Goal: Task Accomplishment & Management: Manage account settings

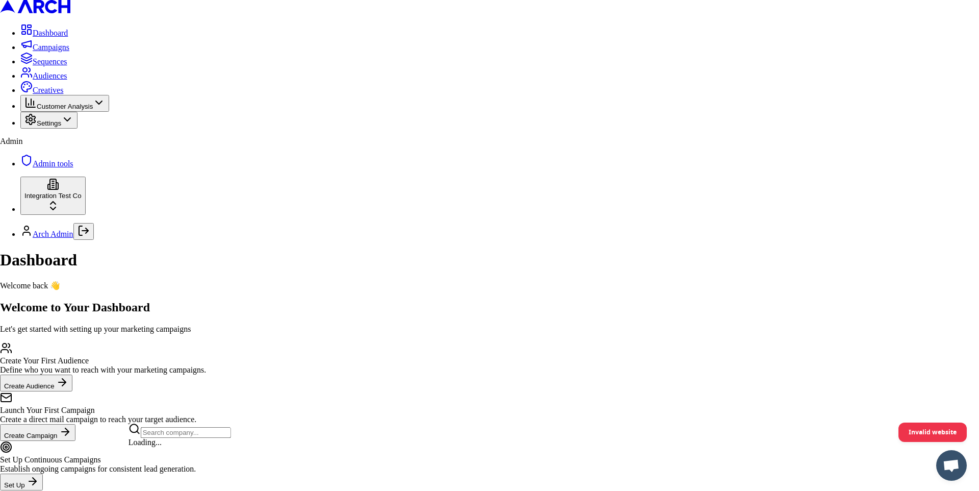
click at [113, 455] on html "Dashboard Campaigns Sequences Audiences Creatives Customer Analysis Settings Ad…" at bounding box center [489, 258] width 979 height 516
click at [91, 378] on html "Dashboard Campaigns Sequences Audiences Creatives Customer Analysis Settings Ad…" at bounding box center [489, 258] width 979 height 516
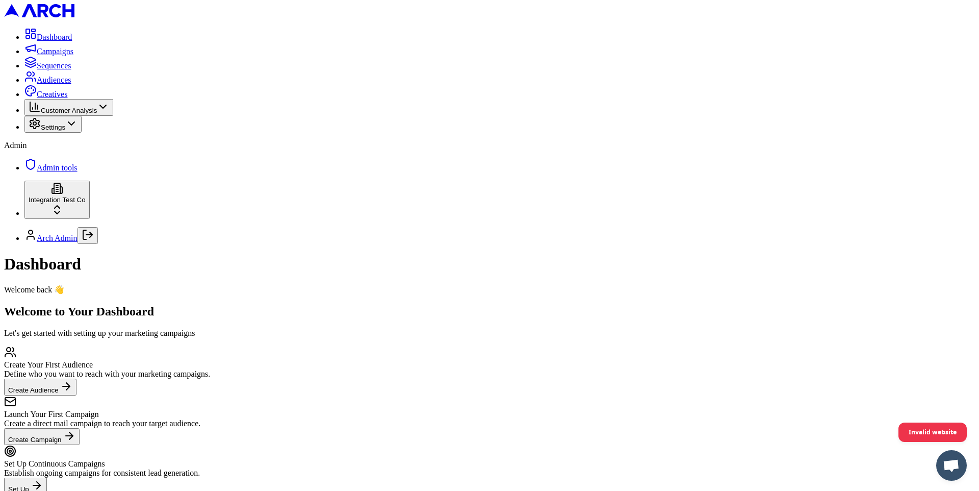
click at [65, 131] on span "Settings" at bounding box center [53, 127] width 24 height 8
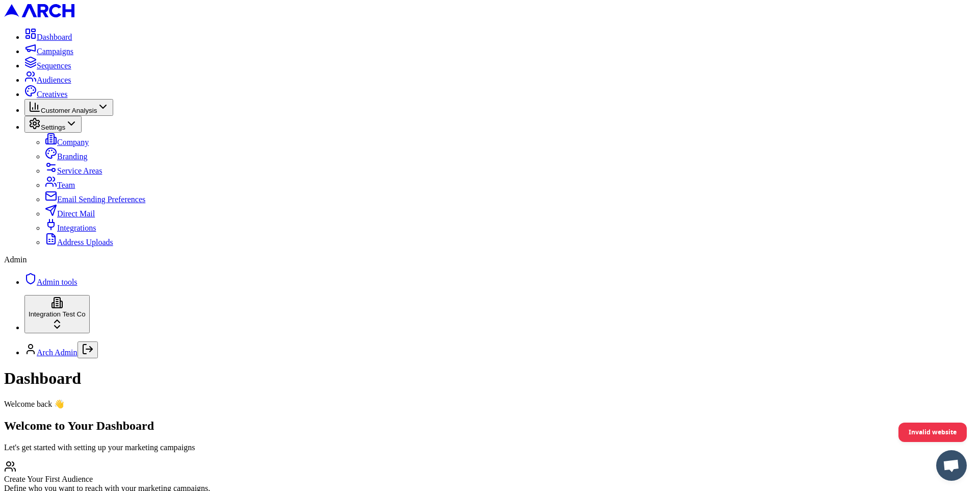
click at [87, 146] on link "Company" at bounding box center [67, 142] width 44 height 9
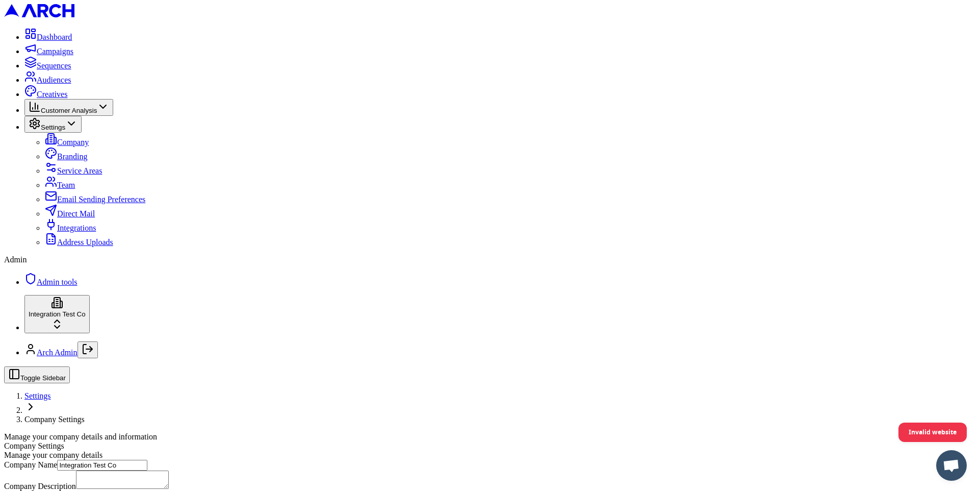
click at [147, 460] on input "Integration Test Co" at bounding box center [102, 465] width 90 height 11
type input "n"
type input "Not"
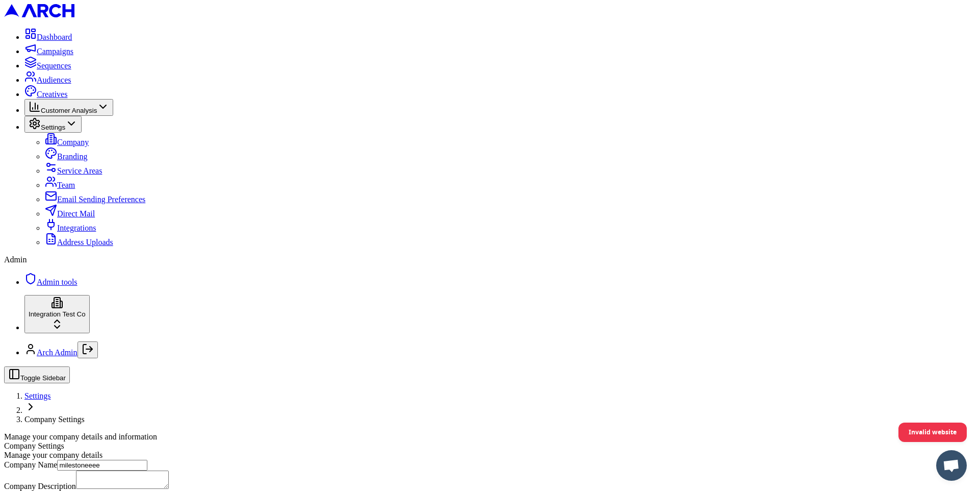
type input "milestoneeee"
click at [88, 232] on link "Integrations" at bounding box center [70, 227] width 51 height 9
click at [127, 460] on input "996282532" at bounding box center [82, 465] width 90 height 11
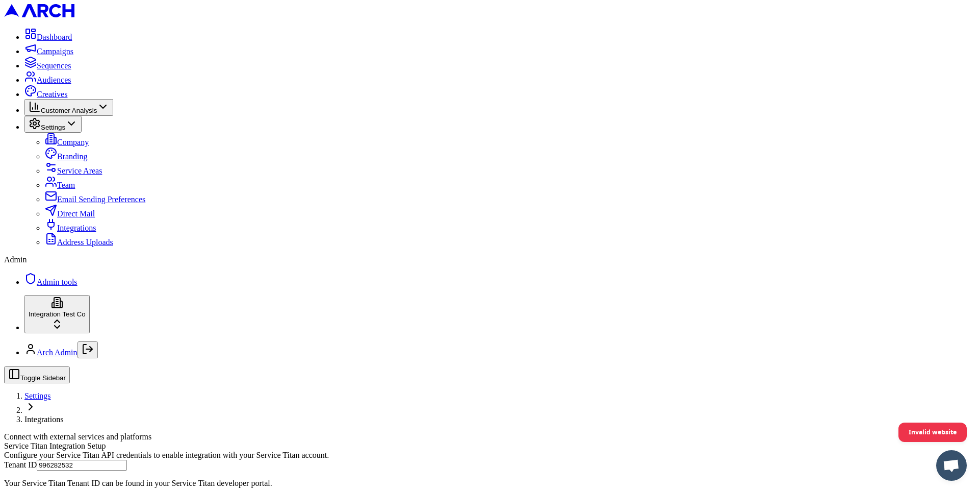
click at [127, 460] on input "996282532" at bounding box center [82, 465] width 90 height 11
paste input "2664964514"
type input "2664964514"
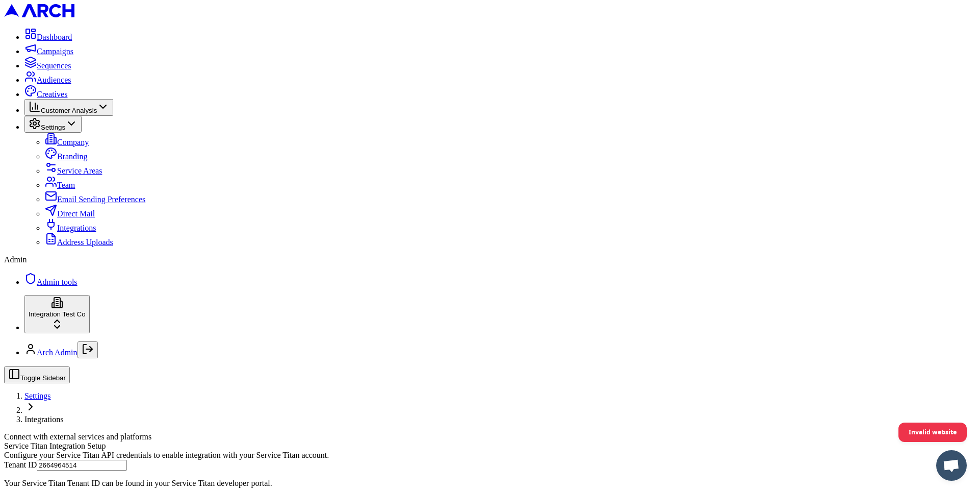
paste input "37rbmulqlu02btsqr5vbj6v0f"
type input "cid.37rbmulqlu02btsqr5vbj6v0f"
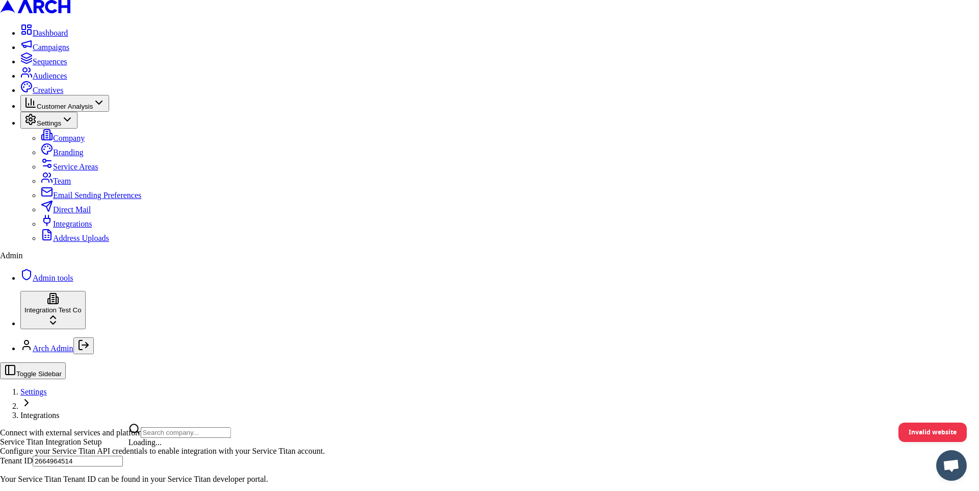
click at [169, 450] on div "milestoneeee" at bounding box center [180, 443] width 103 height 14
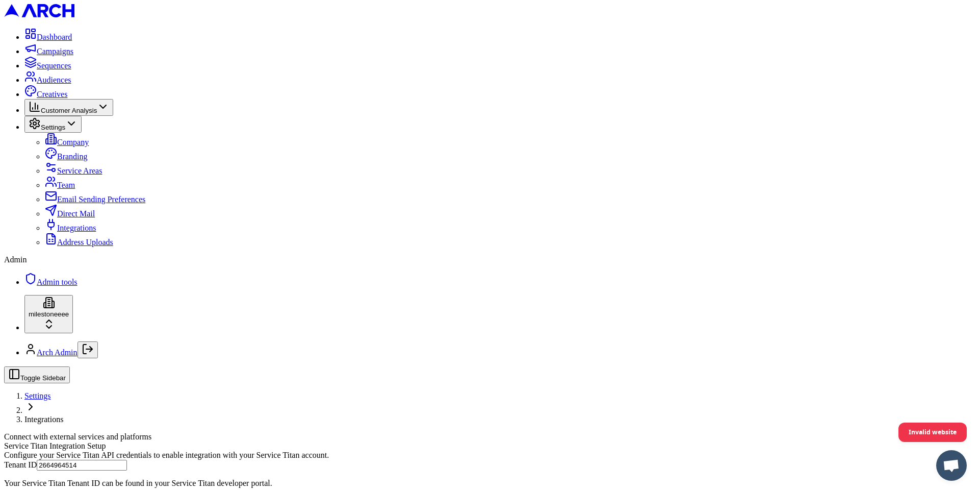
click at [68, 286] on span "Admin tools" at bounding box center [57, 281] width 41 height 9
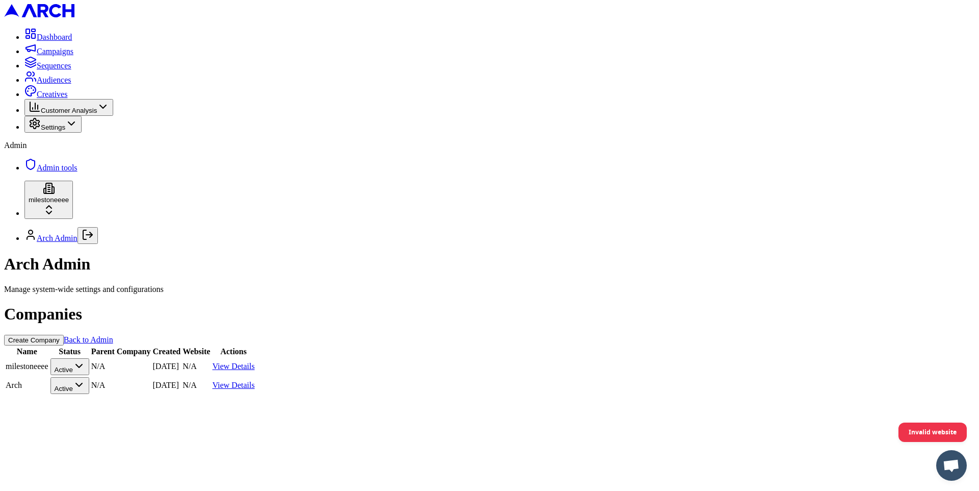
click at [64, 335] on button "Create Company" at bounding box center [34, 340] width 60 height 11
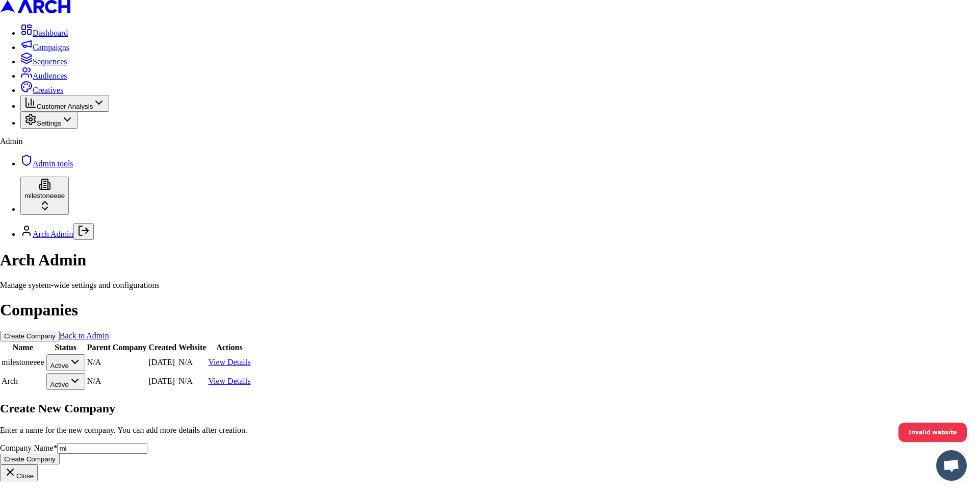
type input "m"
click at [16, 466] on icon "button" at bounding box center [10, 472] width 12 height 12
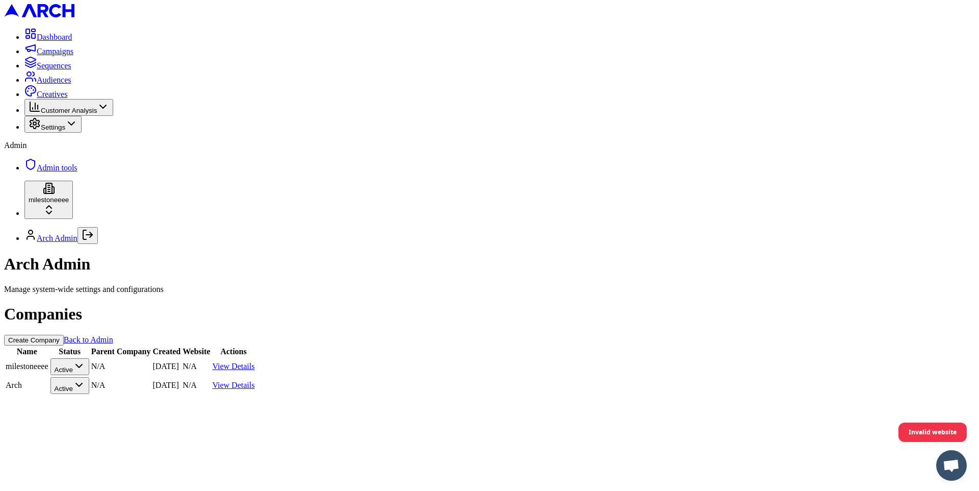
click at [310, 120] on html "Dashboard Campaigns Sequences Audiences Creatives Customer Analysis Settings Ad…" at bounding box center [489, 201] width 979 height 403
click at [350, 304] on div "Companies Create Company Back to Admin Name Status Parent Company Created Websi…" at bounding box center [489, 349] width 971 height 90
click at [64, 335] on button "Create Company" at bounding box center [34, 340] width 60 height 11
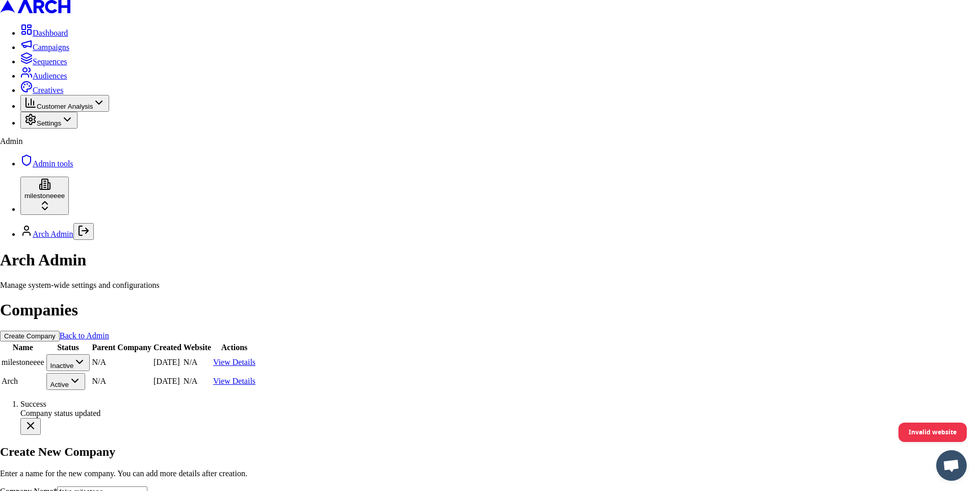
type input "fake milestone"
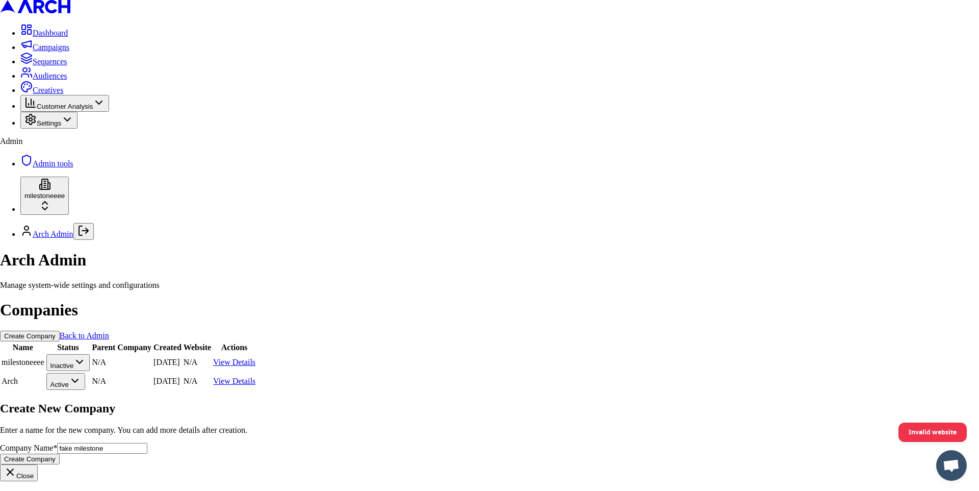
click at [60, 453] on button "Create Company" at bounding box center [30, 458] width 60 height 11
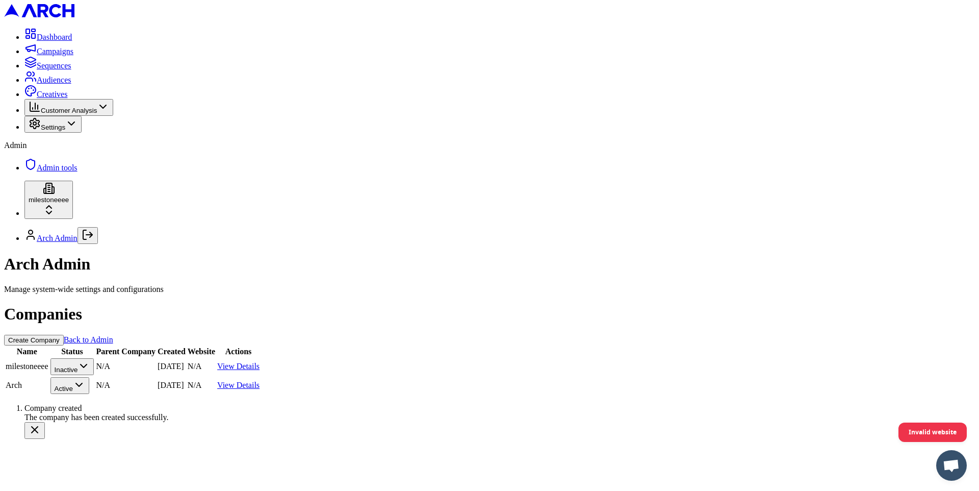
click at [118, 447] on html "Dashboard Campaigns Sequences Audiences Creatives Customer Analysis Settings Ad…" at bounding box center [489, 223] width 979 height 447
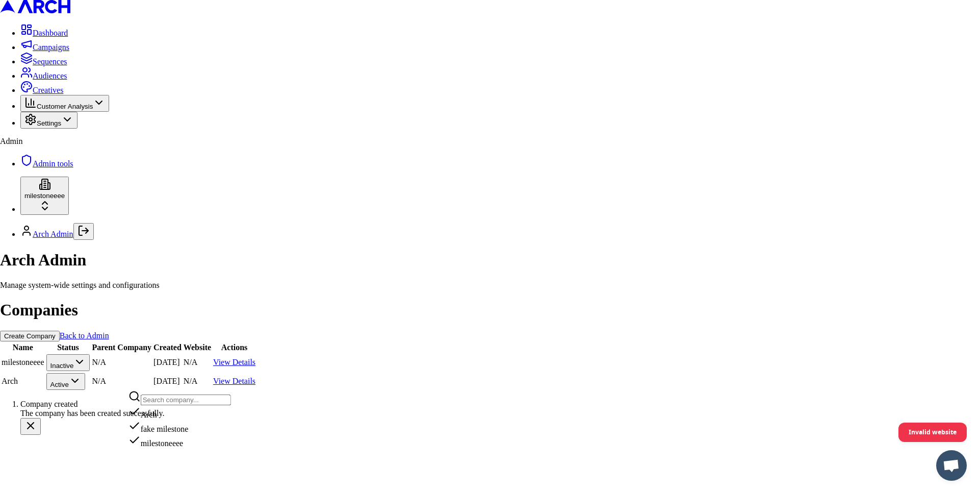
click at [152, 434] on div "fake milestone" at bounding box center [180, 426] width 103 height 14
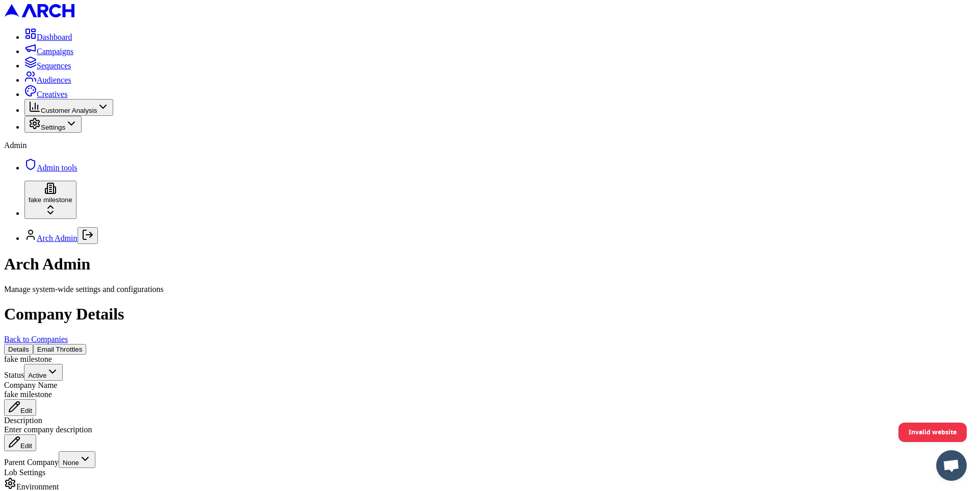
click at [78, 131] on div "Settings" at bounding box center [53, 124] width 49 height 14
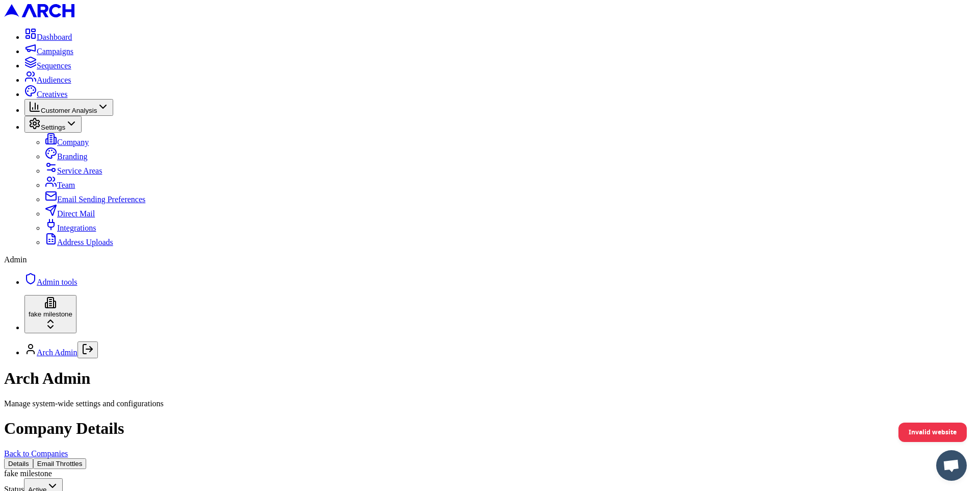
click at [84, 232] on link "Integrations" at bounding box center [70, 227] width 51 height 9
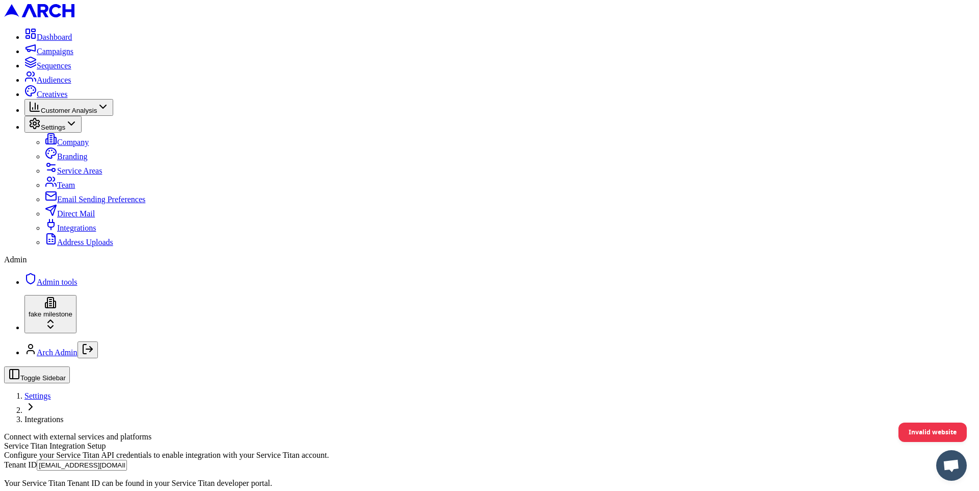
click at [127, 460] on input "arch_admin@getarch.com" at bounding box center [82, 465] width 90 height 11
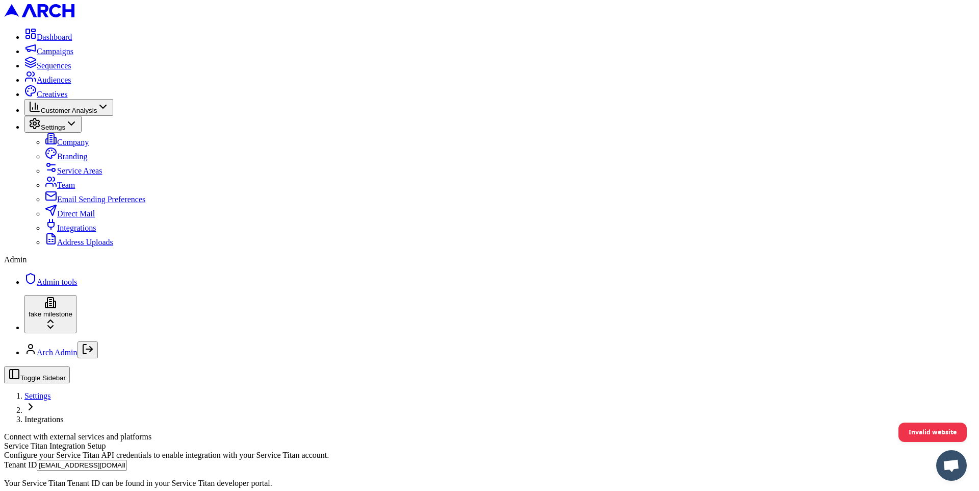
click at [127, 460] on input "arch_admin@getarch.com" at bounding box center [82, 465] width 90 height 11
paste input "2664964514"
type input "2664964514"
paste input "cid.37rbmulqlu02btsqr5vbj6v0f"
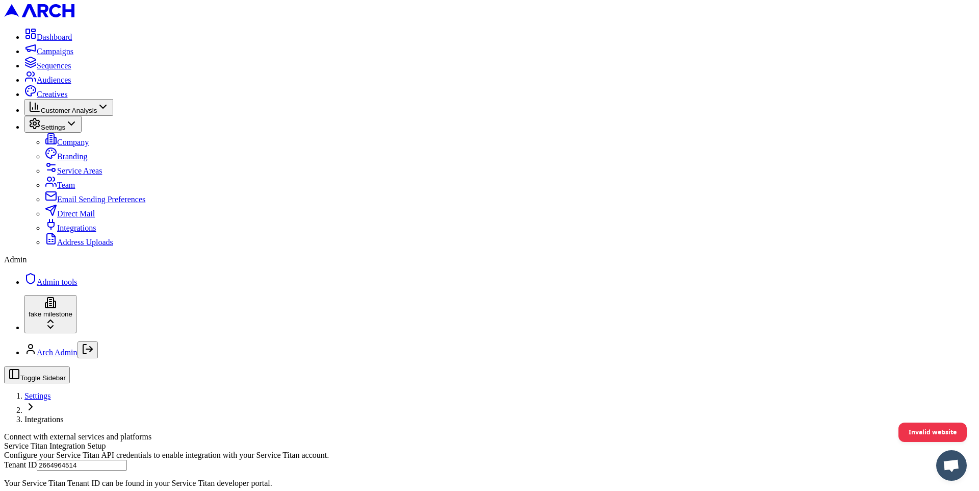
type input "cid.37rbmulqlu02btsqr5vbj6v0f"
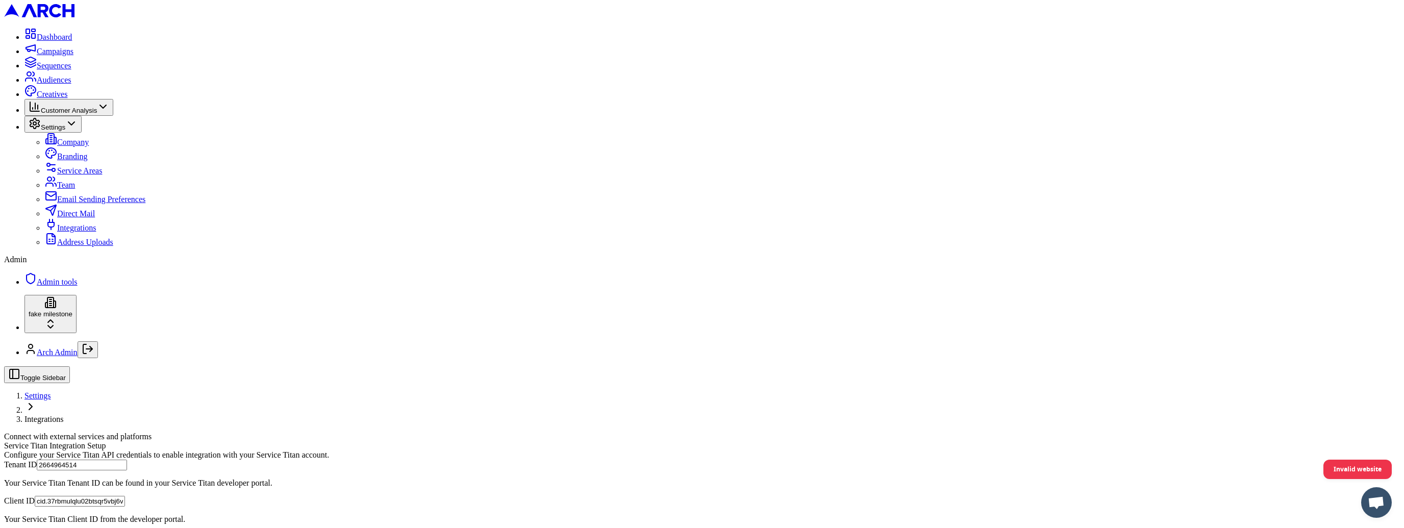
scroll to position [172, 0]
click at [109, 113] on icon at bounding box center [103, 106] width 12 height 12
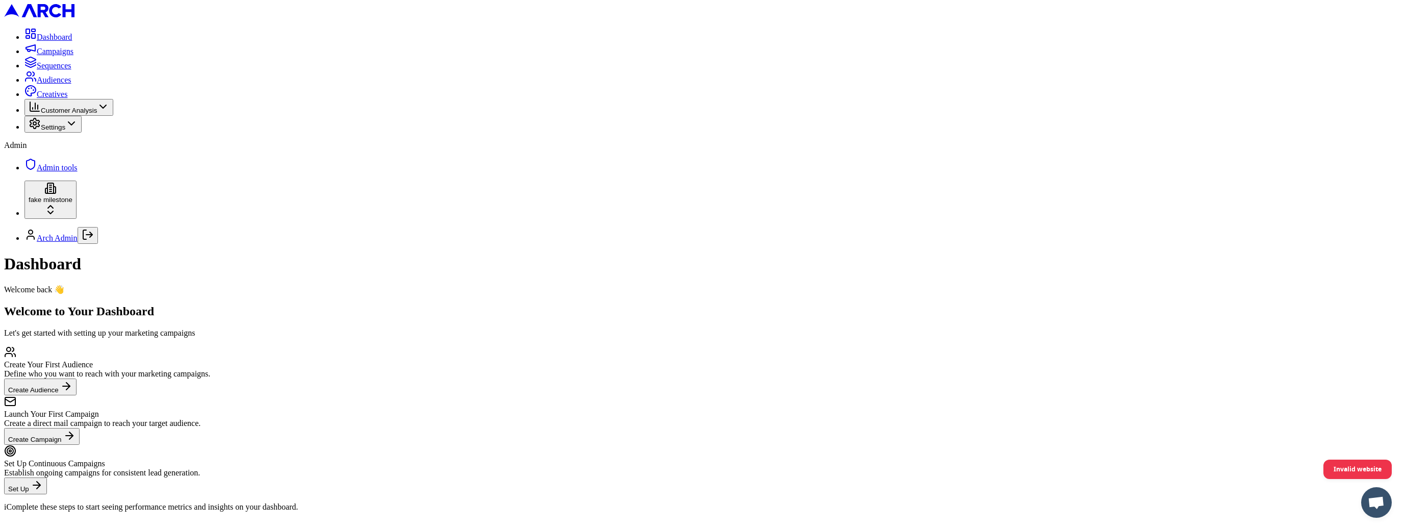
click at [74, 172] on span "Admin tools" at bounding box center [57, 167] width 41 height 9
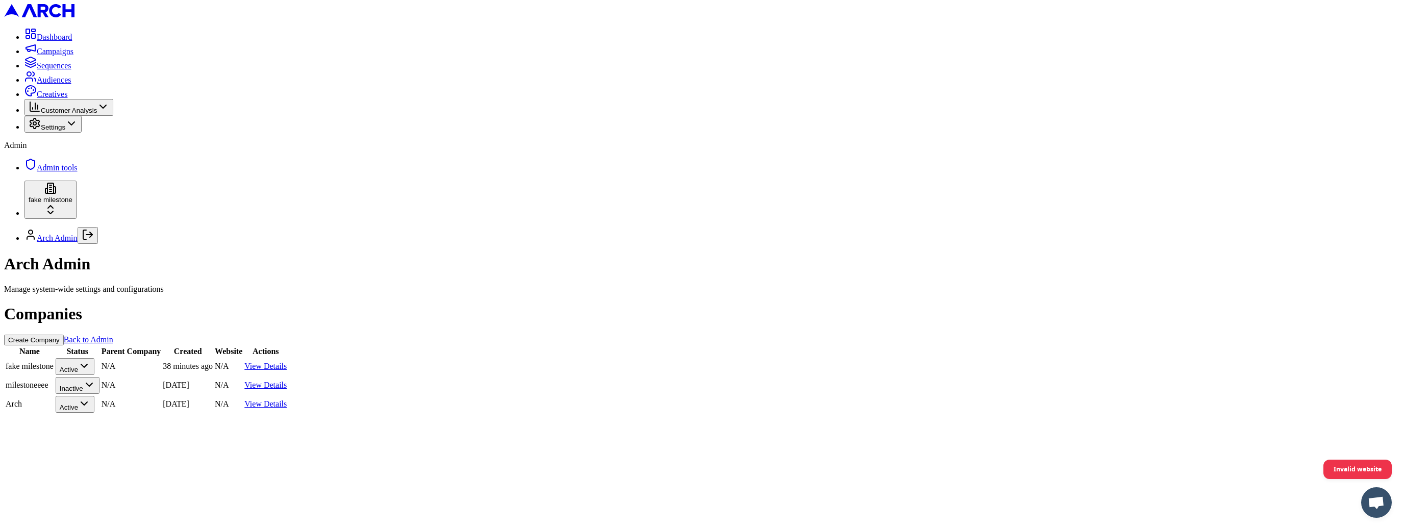
click at [64, 335] on button "Create Company" at bounding box center [34, 340] width 60 height 11
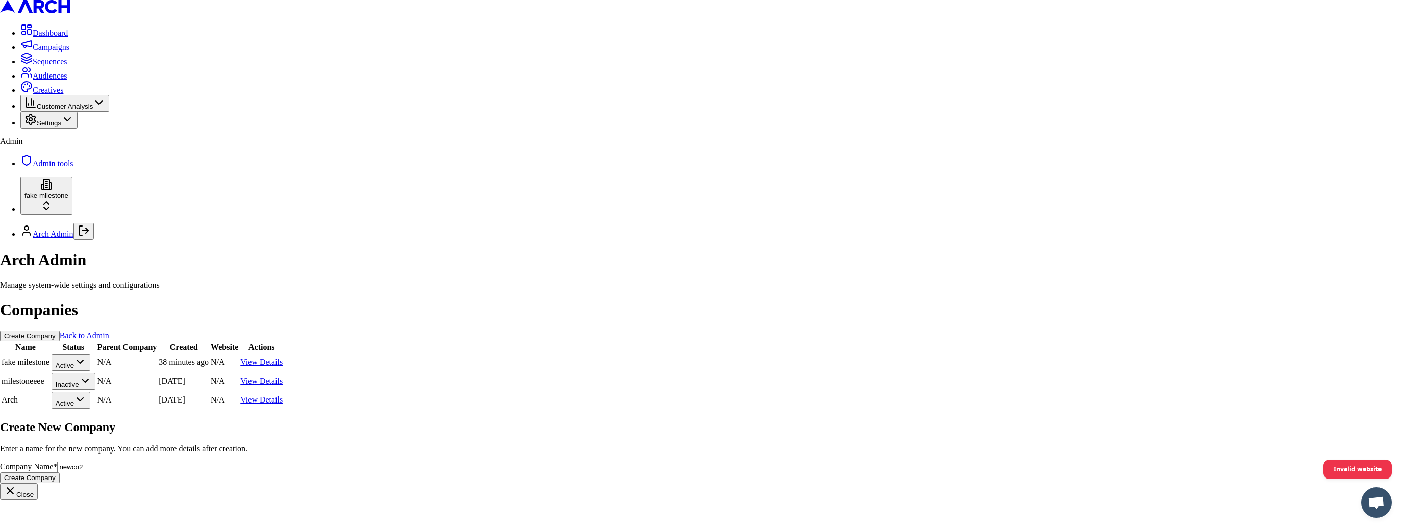
type input "newco2"
click at [60, 472] on button "Create Company" at bounding box center [30, 477] width 60 height 11
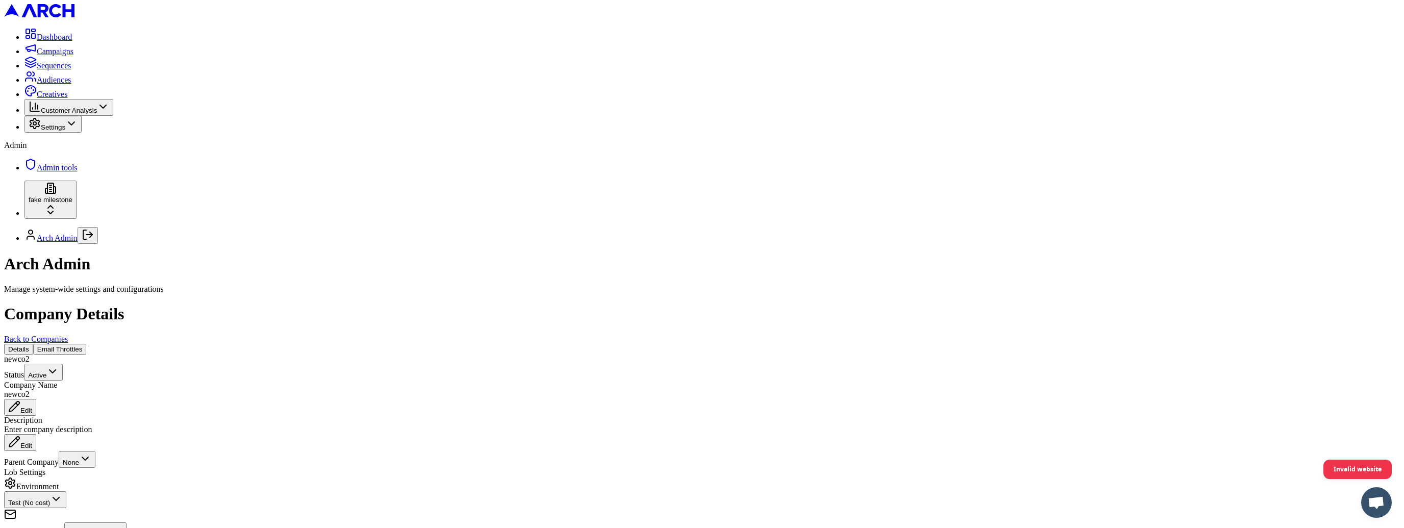
click at [78, 130] on icon at bounding box center [71, 123] width 12 height 12
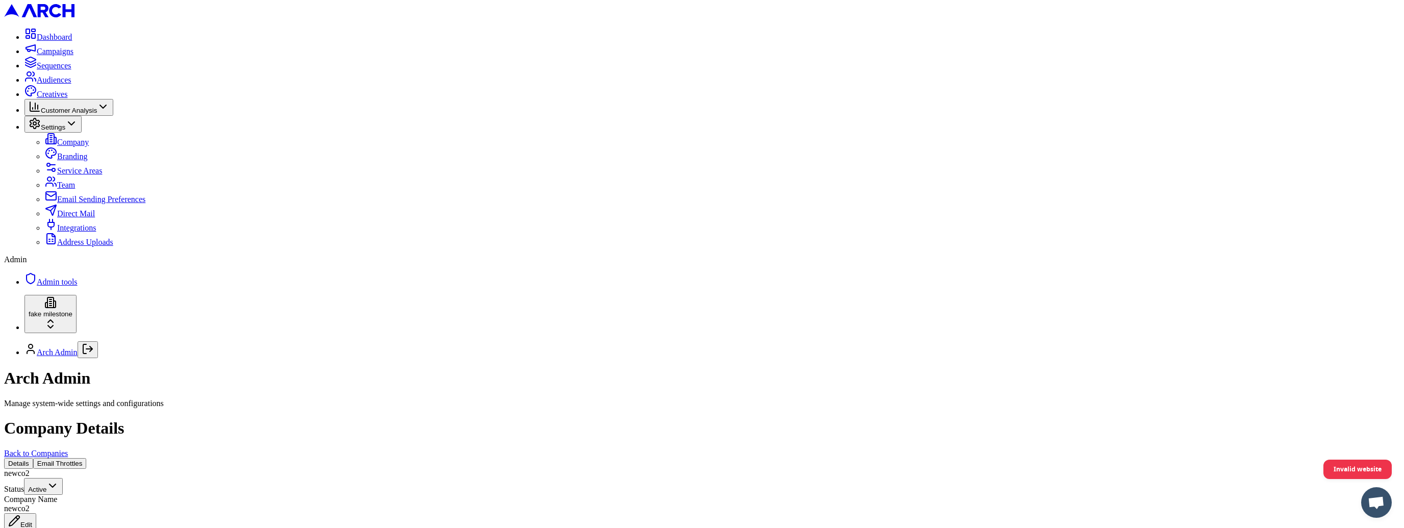
click at [96, 232] on link "Integrations" at bounding box center [70, 227] width 51 height 9
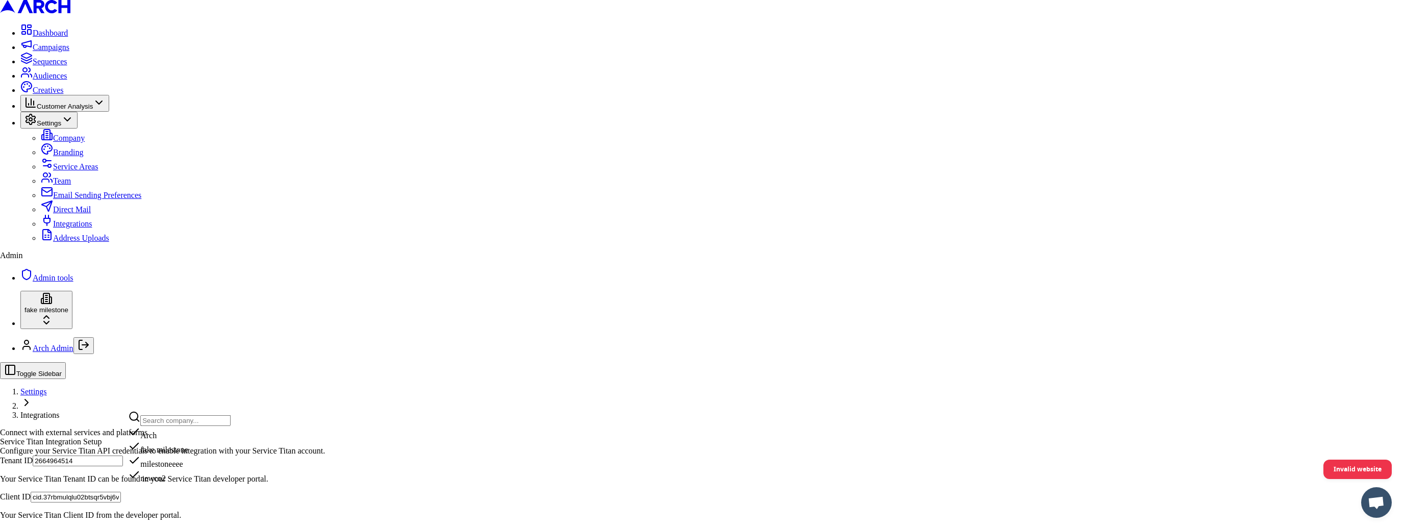
click at [162, 483] on div "newco2" at bounding box center [179, 476] width 103 height 14
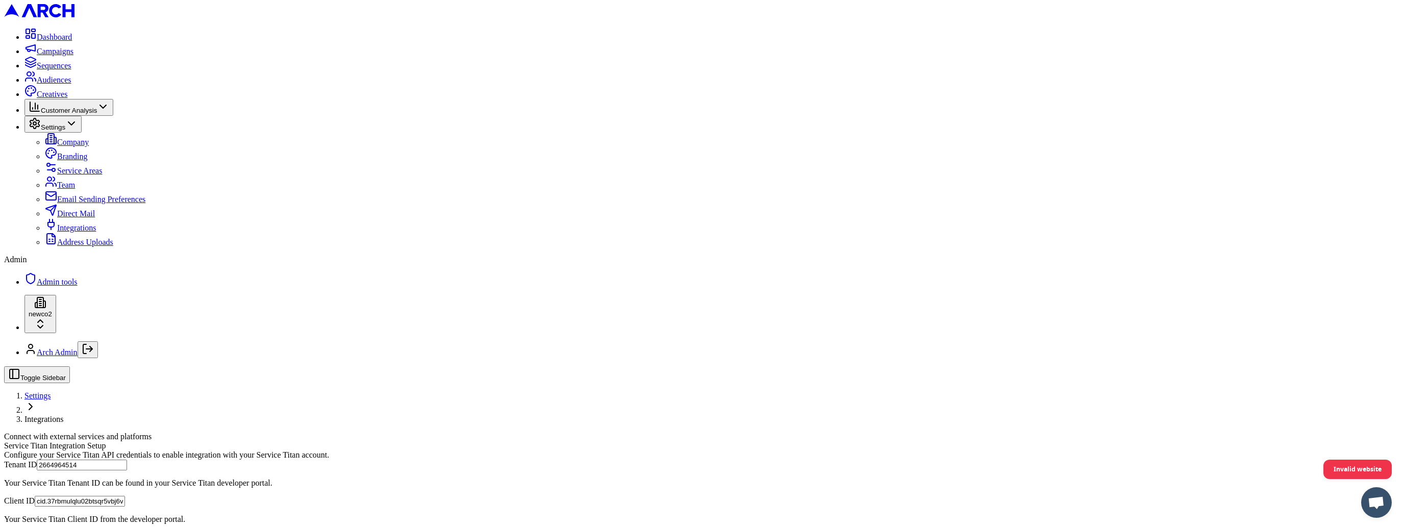
click at [91, 232] on link "Integrations" at bounding box center [70, 227] width 51 height 9
click at [127, 460] on input "arch_admin@getarch.com" at bounding box center [82, 465] width 90 height 11
paste input "2664964514"
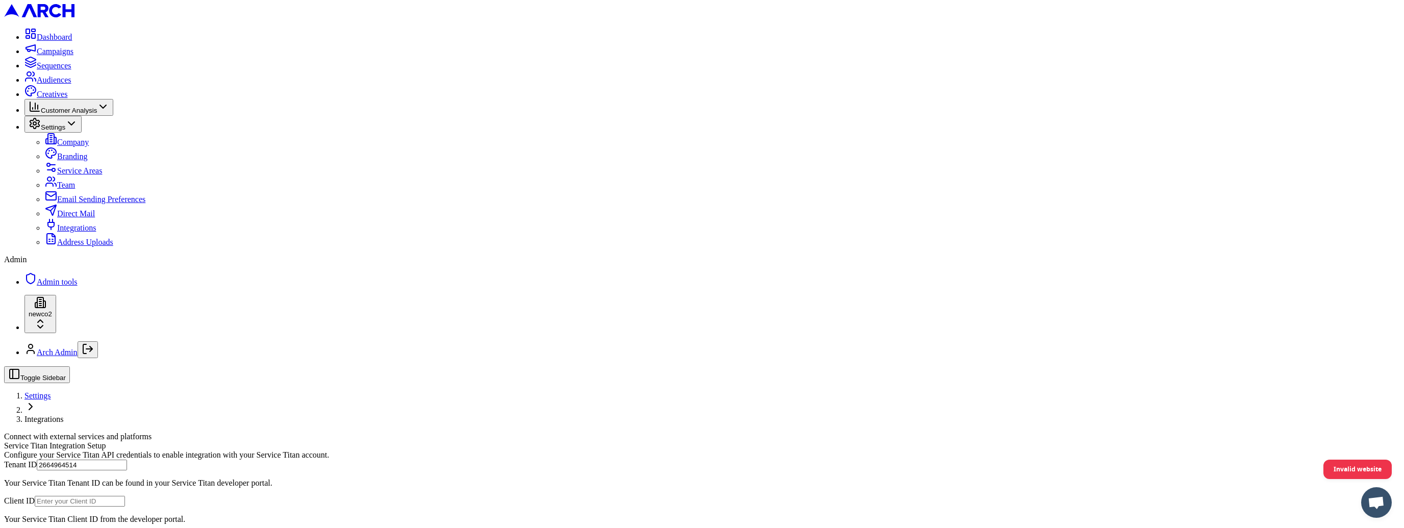
type input "2664964514"
click at [125, 496] on input "Client ID" at bounding box center [80, 501] width 90 height 11
paste input "select * from service_titan_integrations where company_id = '2c135ad5-ec4a-498e…"
type input "select * from service_titan_integrations where company_id = '2c135ad5-ec4a-498e…"
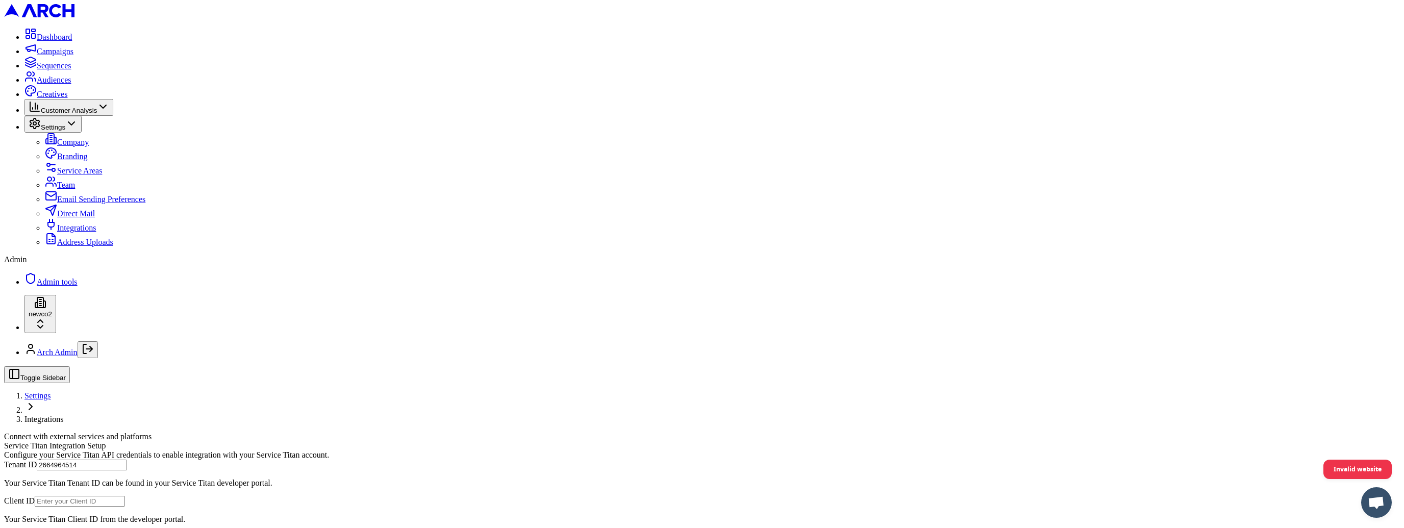
click at [125, 496] on input "Client ID" at bounding box center [80, 501] width 90 height 11
paste input "select * from service_titan_integrations where company_id = '2c135ad5-ec4a-498e…"
type input "select * from service_titan_integrations where company_id = '2c135ad5-ec4a-498e…"
paste input "cid.37rbmulqlu02btsqr5vbj6v0f"
type input "cid.37rbmulqlu02btsqr5vbj6v0f"
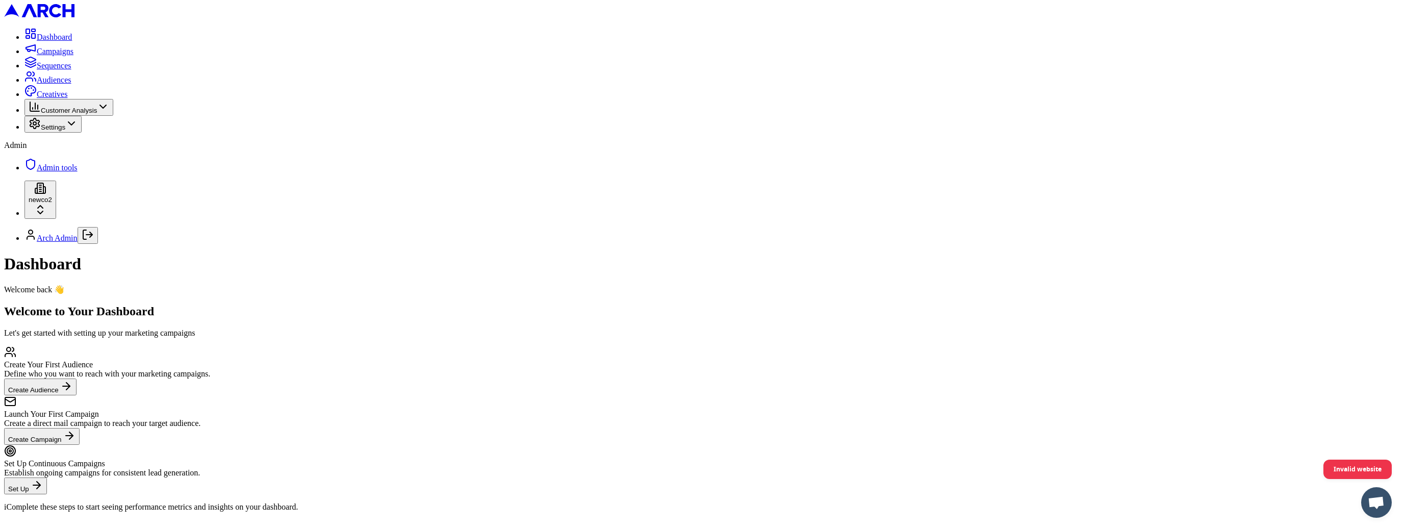
click at [78, 172] on link "Admin tools" at bounding box center [50, 167] width 53 height 9
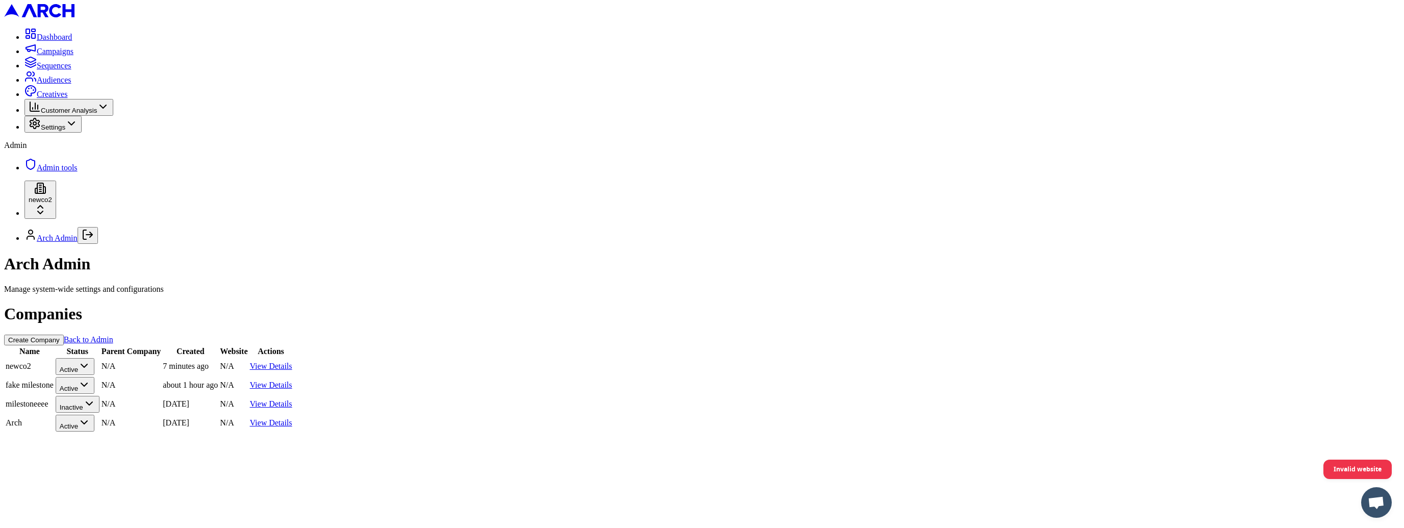
click at [64, 335] on button "Create Company" at bounding box center [34, 340] width 60 height 11
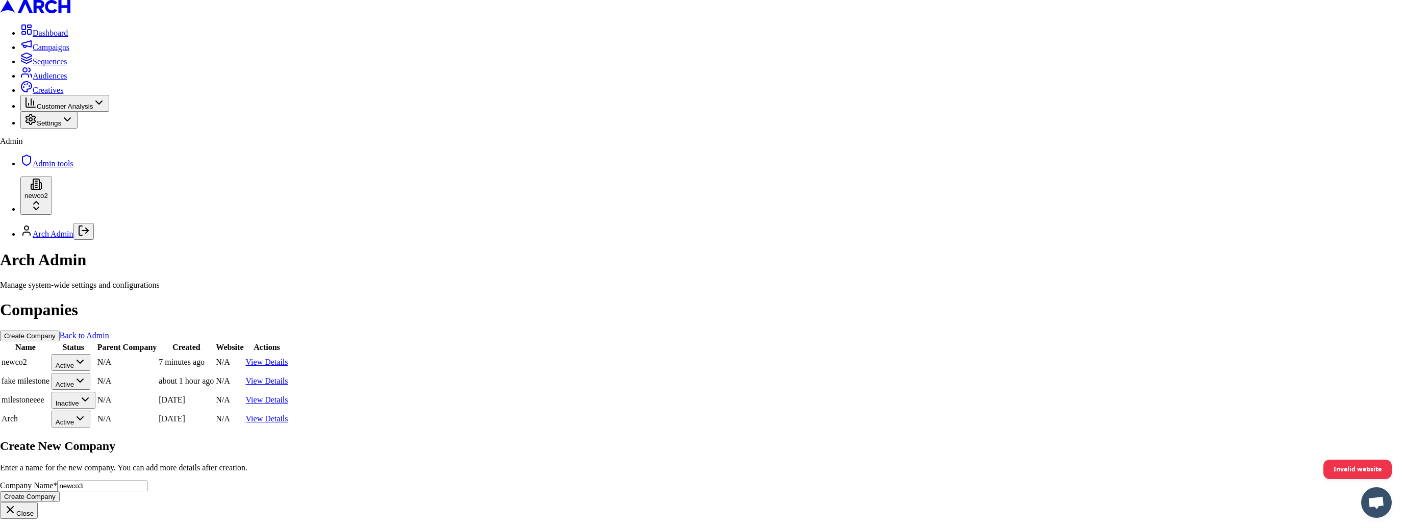
type input "newco3"
click at [60, 491] on button "Create Company" at bounding box center [30, 496] width 60 height 11
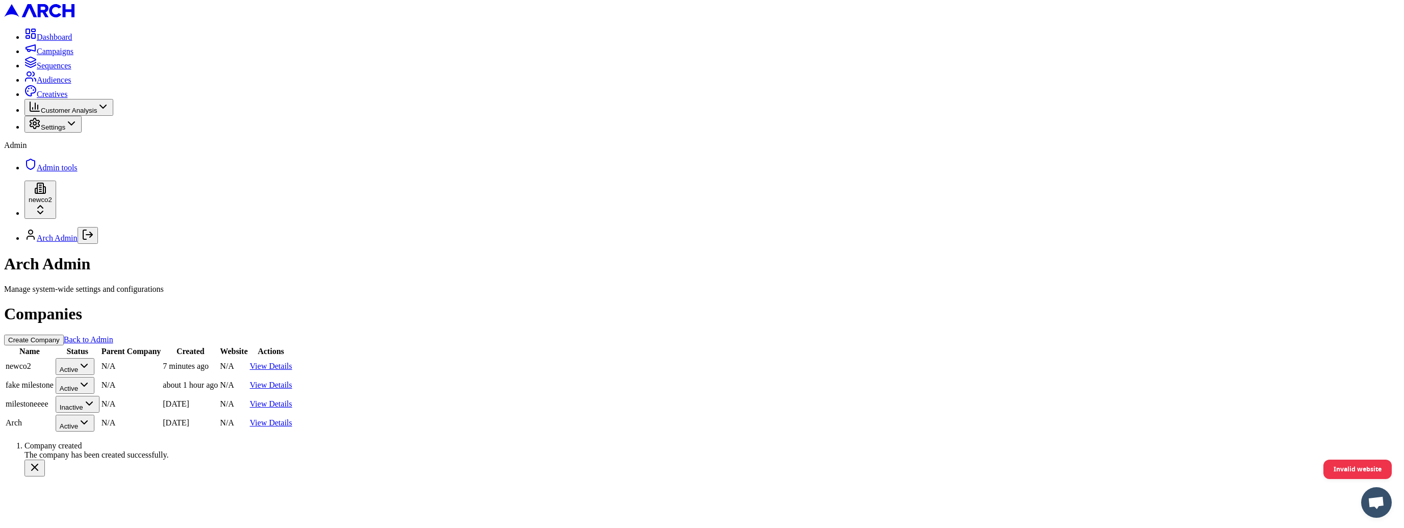
click at [70, 485] on html "Dashboard Campaigns Sequences Audiences Creatives Customer Analysis Settings Ad…" at bounding box center [702, 242] width 1404 height 485
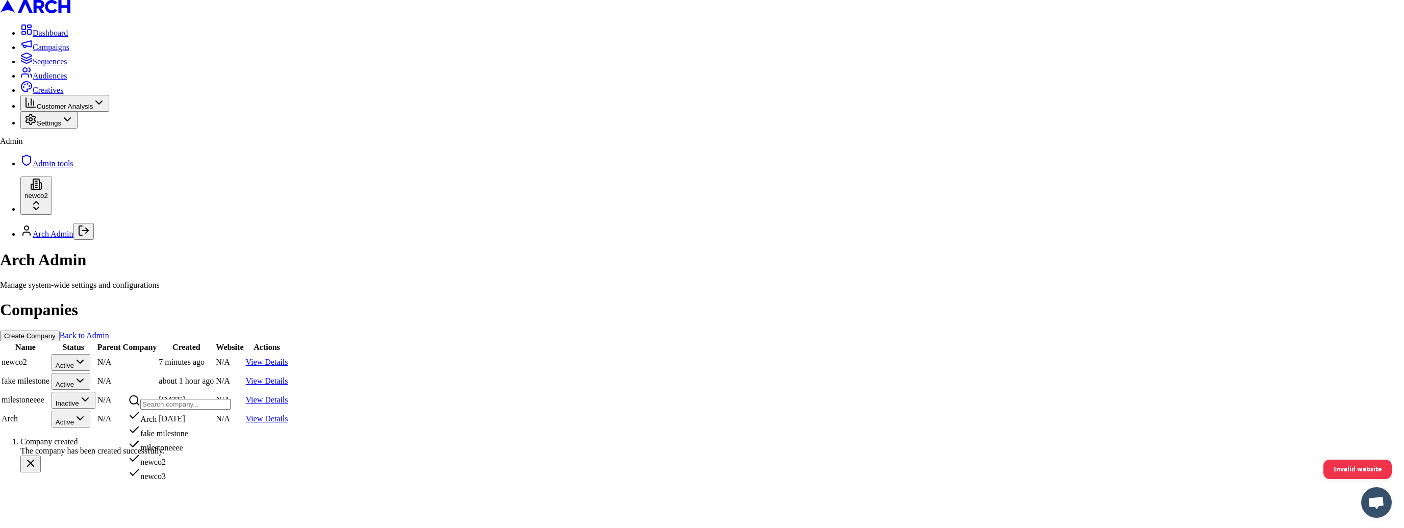
click at [144, 481] on div "newco3" at bounding box center [179, 474] width 103 height 14
click at [61, 127] on span "Settings" at bounding box center [49, 123] width 24 height 8
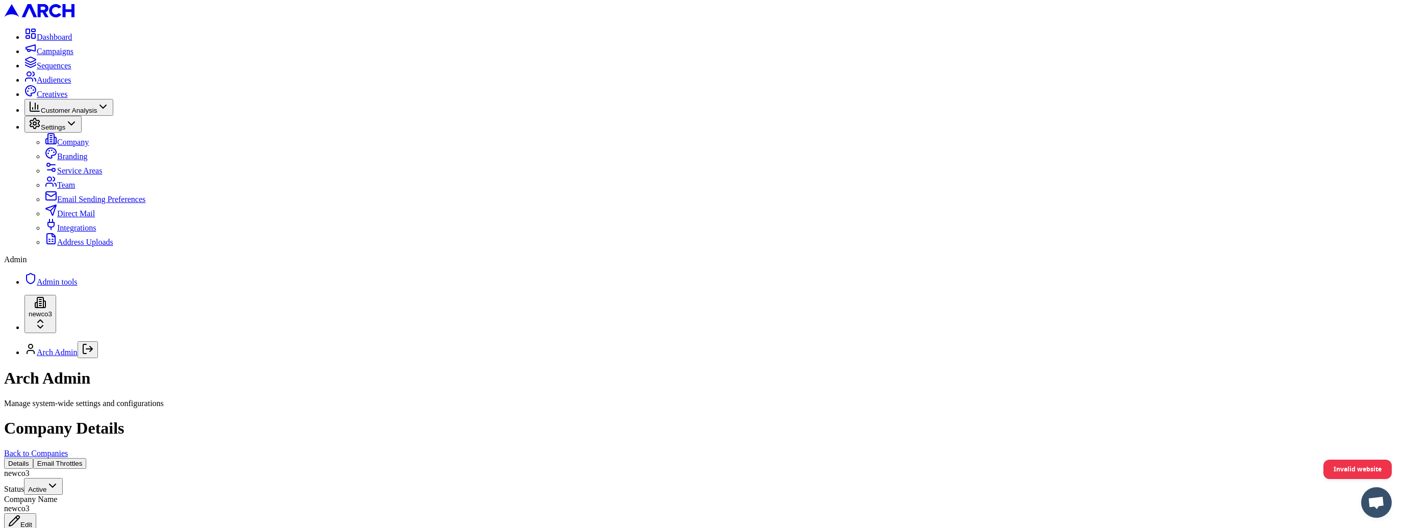
click at [83, 232] on link "Integrations" at bounding box center [70, 227] width 51 height 9
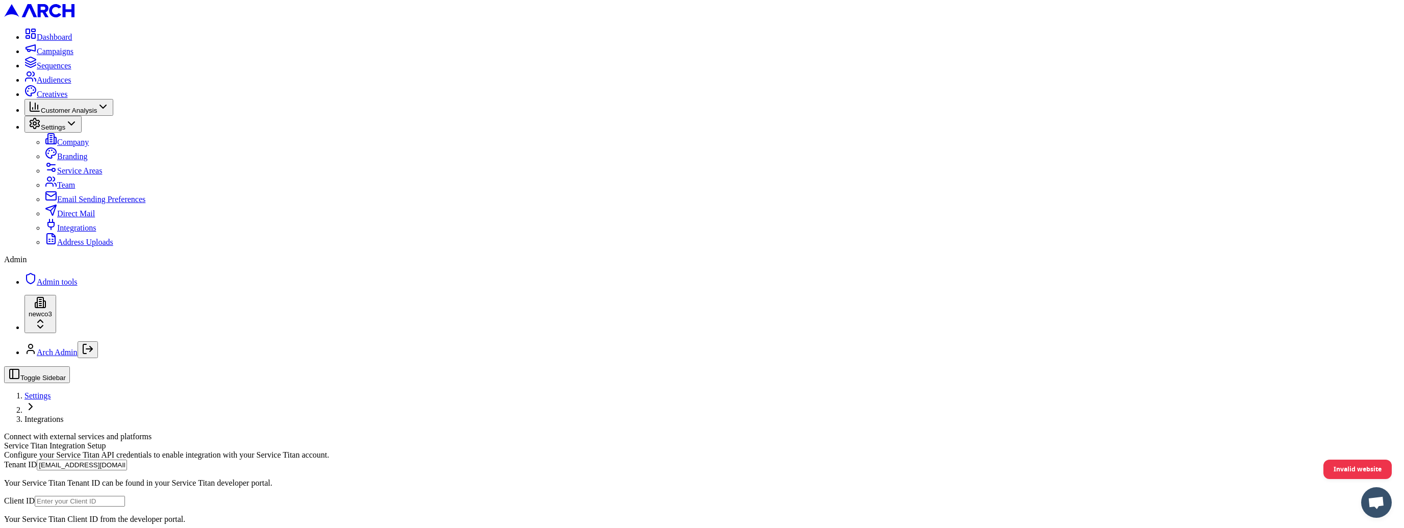
click at [127, 460] on input "[EMAIL_ADDRESS][DOMAIN_NAME]" at bounding box center [82, 465] width 90 height 11
paste input "2664964514"
type input "2664964514"
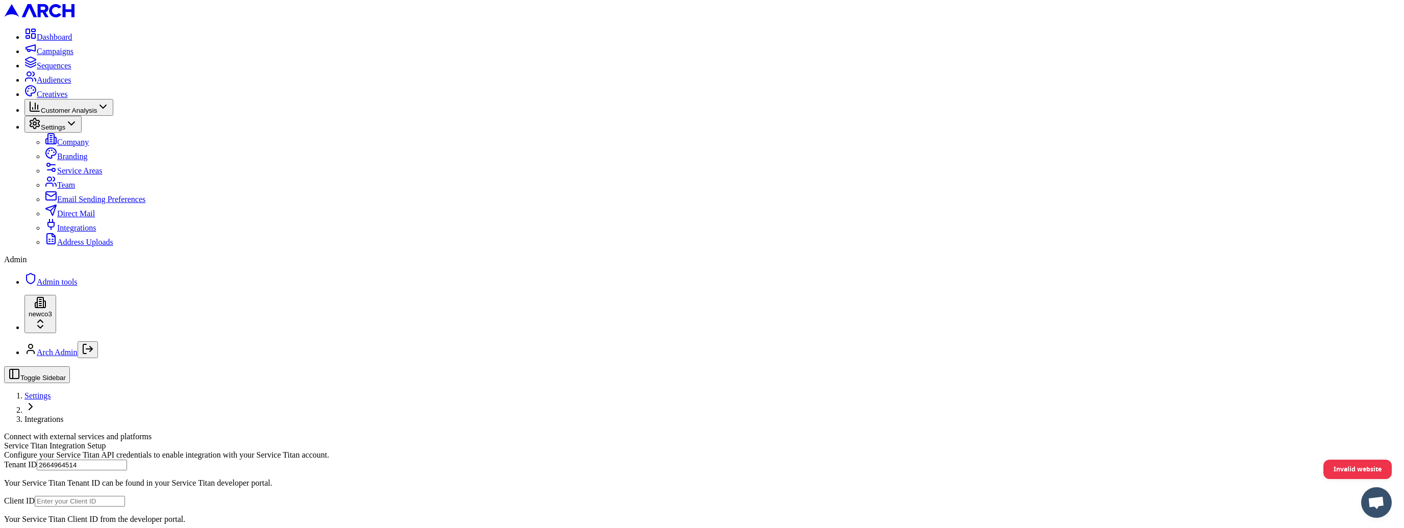
click at [125, 496] on input "Client ID" at bounding box center [80, 501] width 90 height 11
paste input "cid.37rbmulqlu02btsqr5vbj6v0f"
type input "cid.37rbmulqlu02btsqr5vbj6v0f"
